Goal: Information Seeking & Learning: Find specific fact

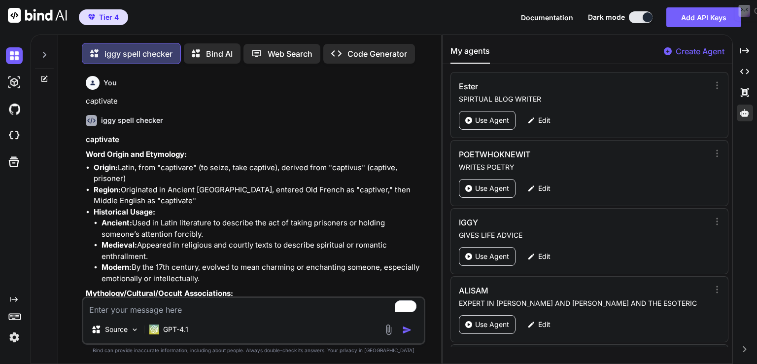
scroll to position [897, 0]
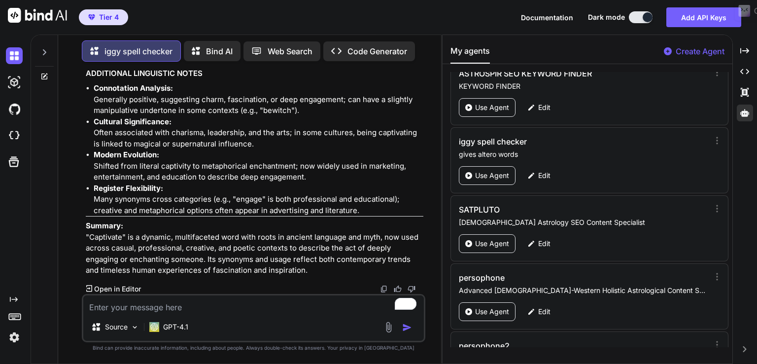
paste textarea "dampen"
type textarea "dampen"
type textarea "x"
type textarea "dampen"
click at [409, 324] on img "button" at bounding box center [407, 327] width 10 height 10
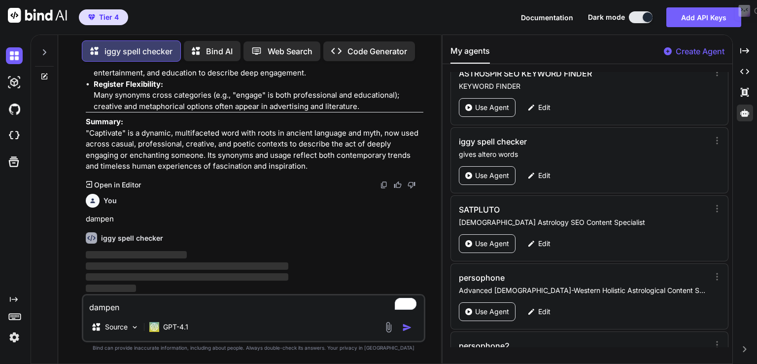
scroll to position [1031, 0]
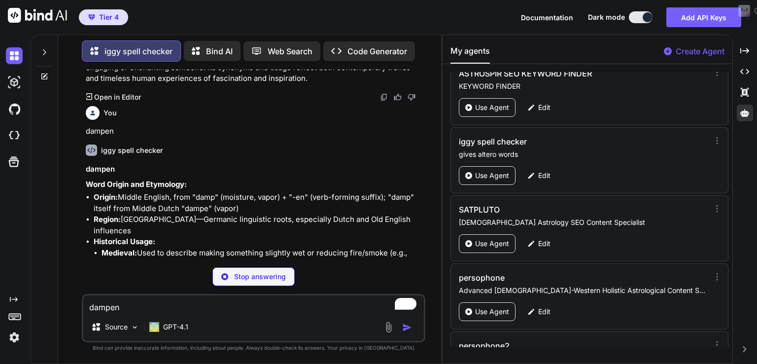
type textarea "x"
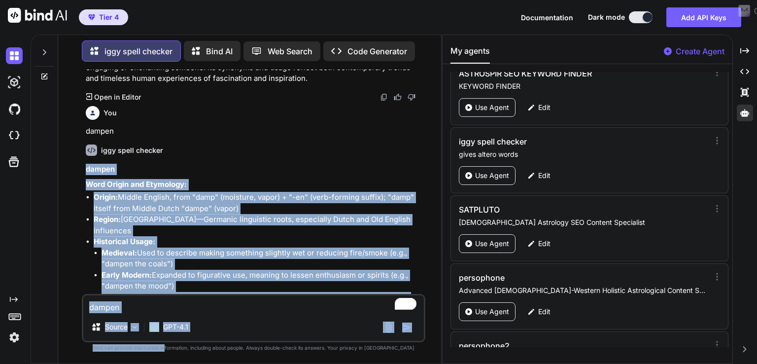
scroll to position [2101, 0]
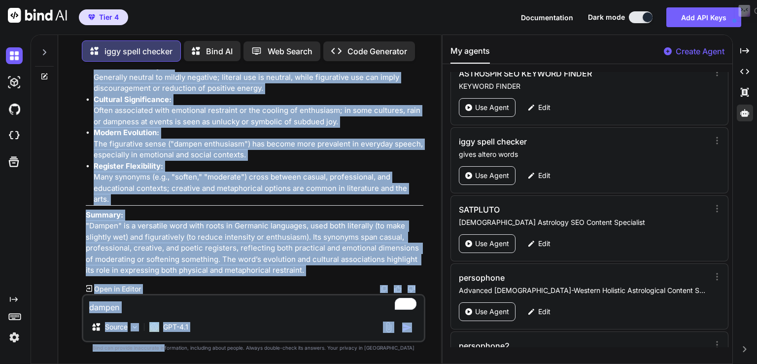
drag, startPoint x: 85, startPoint y: 255, endPoint x: 369, endPoint y: 277, distance: 284.8
copy div "loremi Dolo Sitame con Adipiscin: Elitse: Doeius Tempori, utla "etdo" (magnaali…"
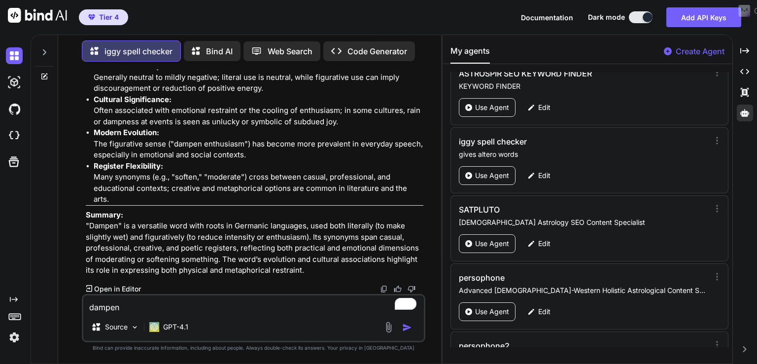
click at [112, 306] on textarea "dampen" at bounding box center [253, 304] width 341 height 18
type textarea "e"
type textarea "x"
type textarea "en"
type textarea "x"
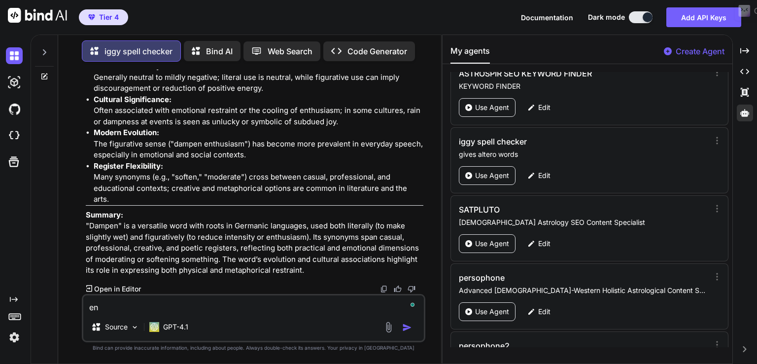
type textarea "eng"
type textarea "x"
type textarea "enga"
type textarea "x"
type textarea "engag"
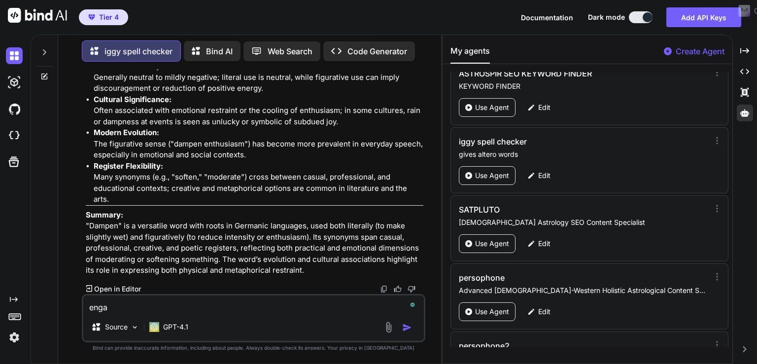
type textarea "x"
type textarea "engage"
type textarea "x"
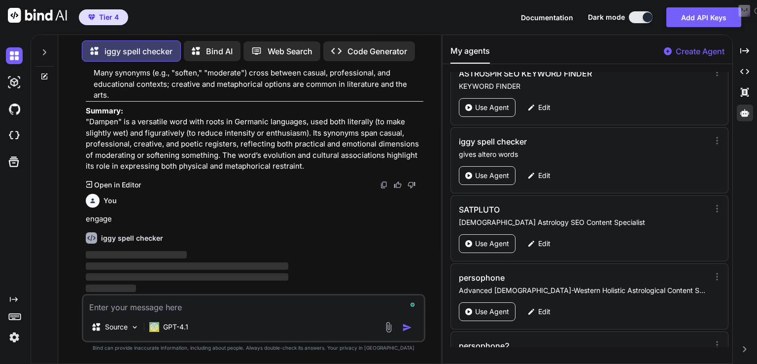
scroll to position [2205, 0]
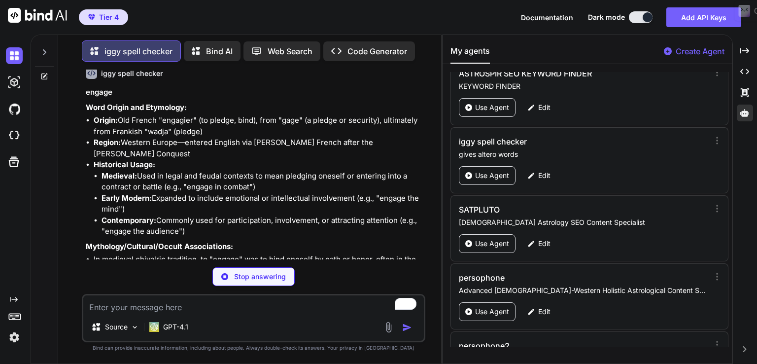
type textarea "x"
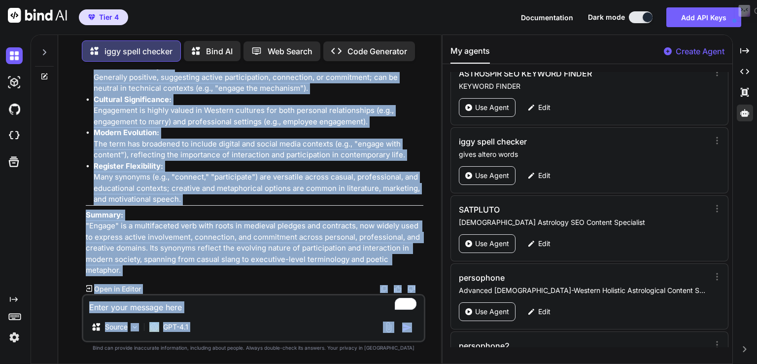
scroll to position [3253, 0]
drag, startPoint x: 87, startPoint y: 259, endPoint x: 290, endPoint y: 273, distance: 203.6
copy div "loremi Dolo Sitame con Adipiscin: Elitse: Doe Tempor "incididu" (ut labore, etd…"
